Goal: Task Accomplishment & Management: Manage account settings

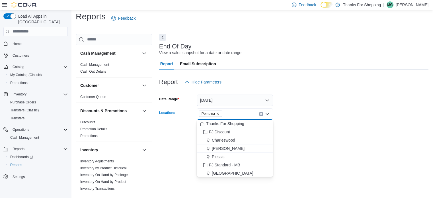
scroll to position [258, 0]
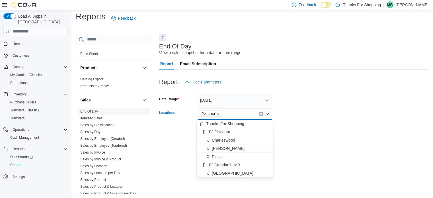
click at [279, 62] on div "Report Email Subscription" at bounding box center [293, 63] width 269 height 11
